Goal: Task Accomplishment & Management: Manage account settings

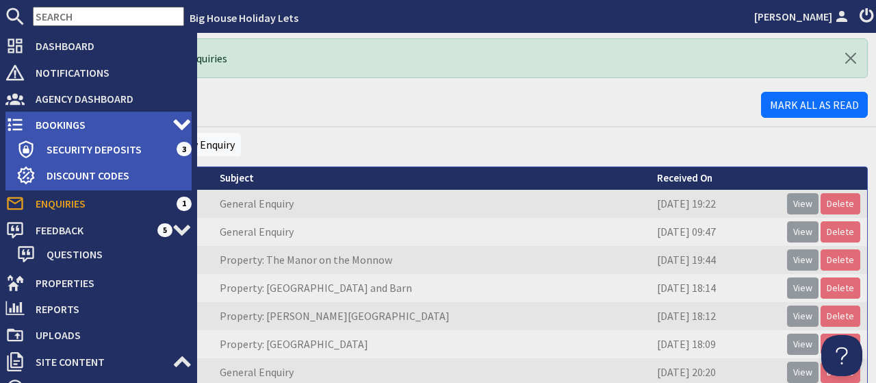
click at [61, 123] on span "Bookings" at bounding box center [99, 125] width 148 height 22
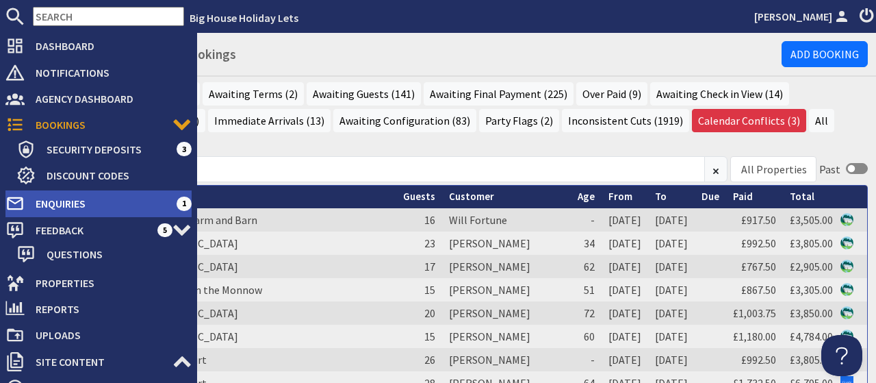
click at [55, 200] on span "Enquiries" at bounding box center [101, 203] width 152 height 22
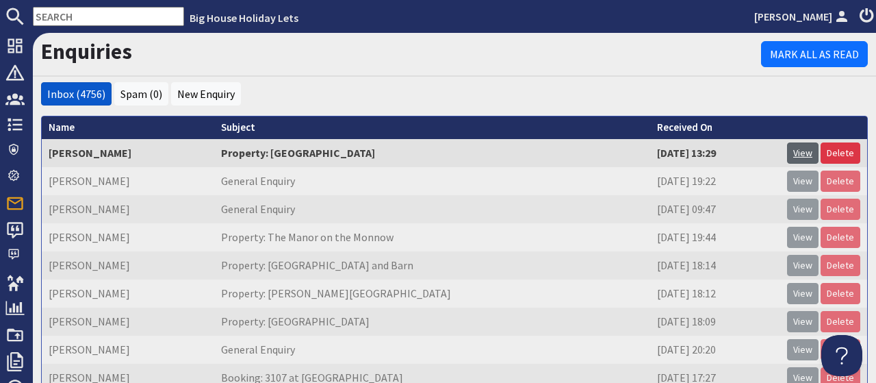
click at [805, 157] on link "View" at bounding box center [802, 152] width 31 height 21
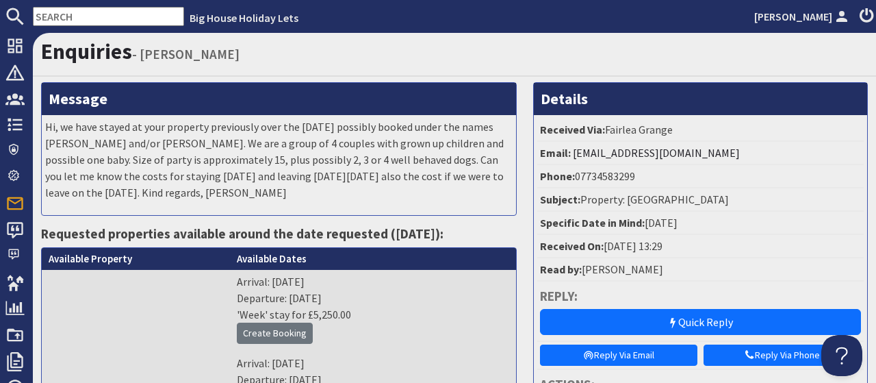
click at [318, 52] on h1 "Enquiries - [PERSON_NAME]" at bounding box center [454, 51] width 827 height 26
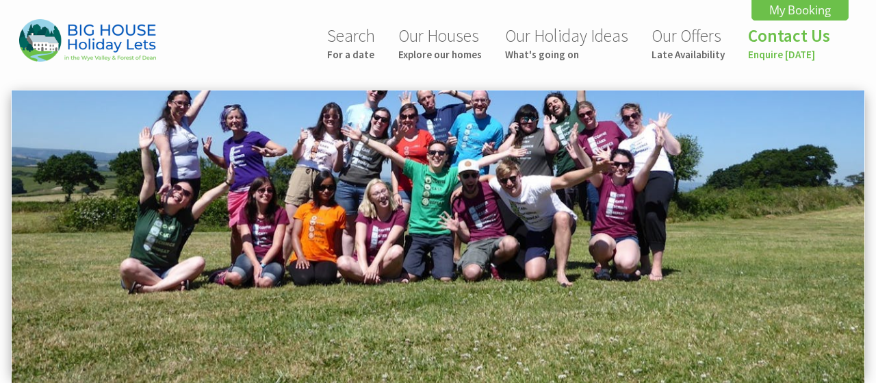
scroll to position [0, 88]
